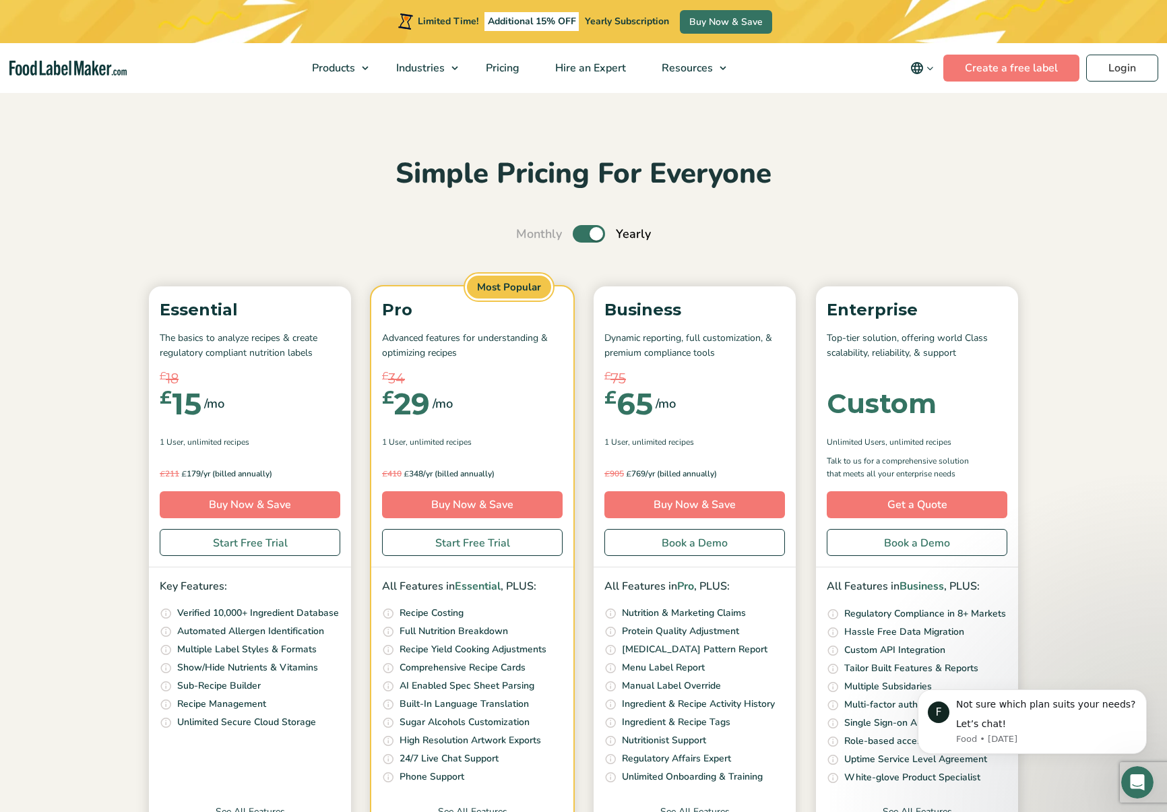
click at [150, 195] on div "Simple Pricing For Everyone Monthly Toggle Yearly (6 Month Free + 2 Free Nutrit…" at bounding box center [583, 505] width 903 height 698
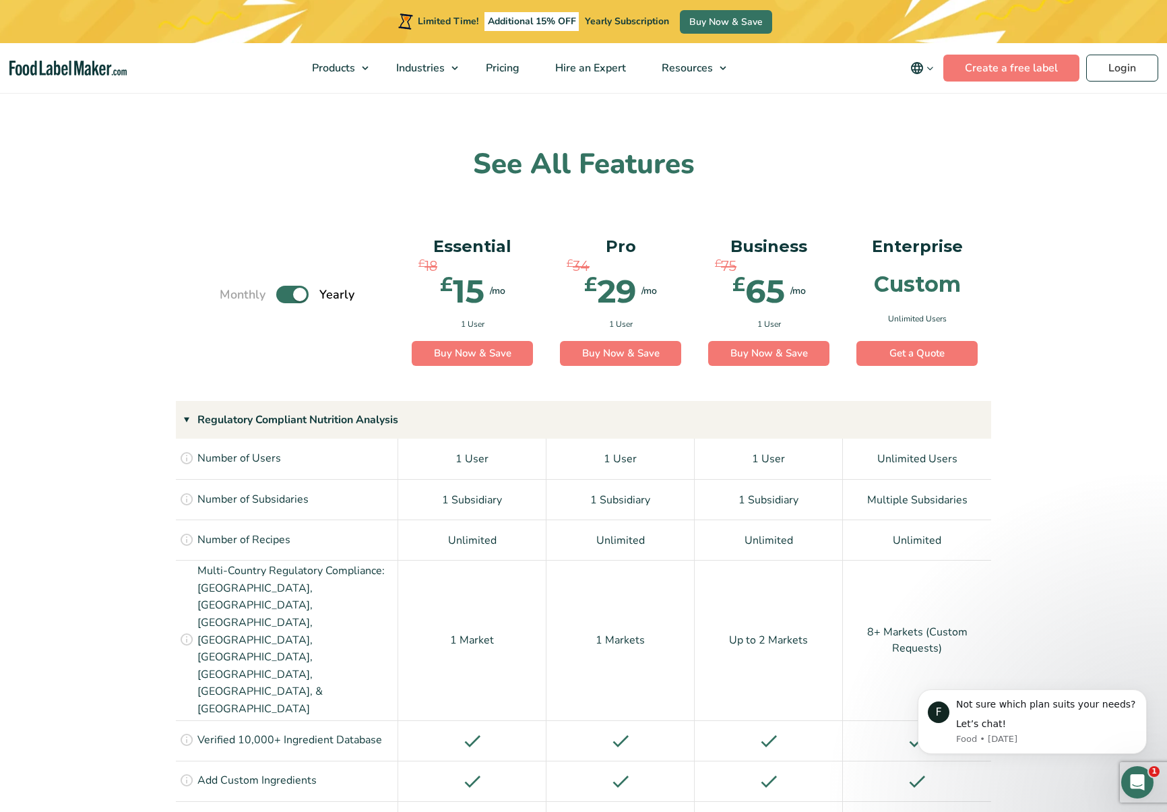
scroll to position [723, 0]
